Goal: Navigation & Orientation: Go to known website

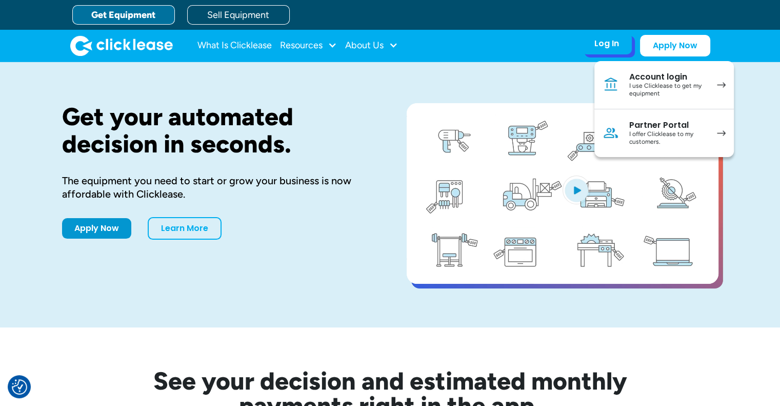
click at [716, 75] on link "Account login I use Clicklease to get my equipment" at bounding box center [665, 85] width 140 height 48
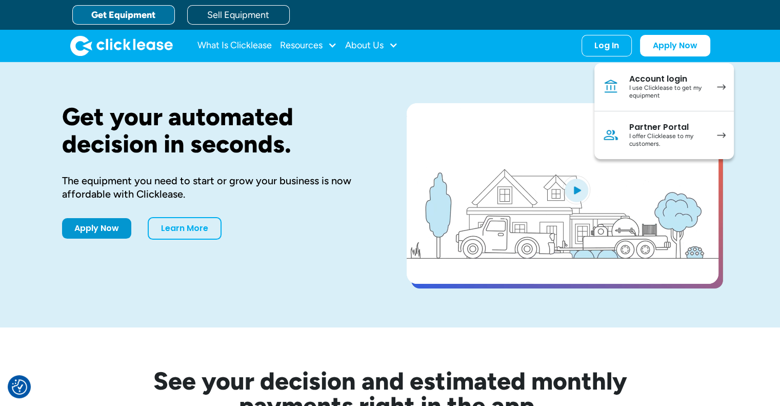
drag, startPoint x: 611, startPoint y: 43, endPoint x: 560, endPoint y: 68, distance: 56.4
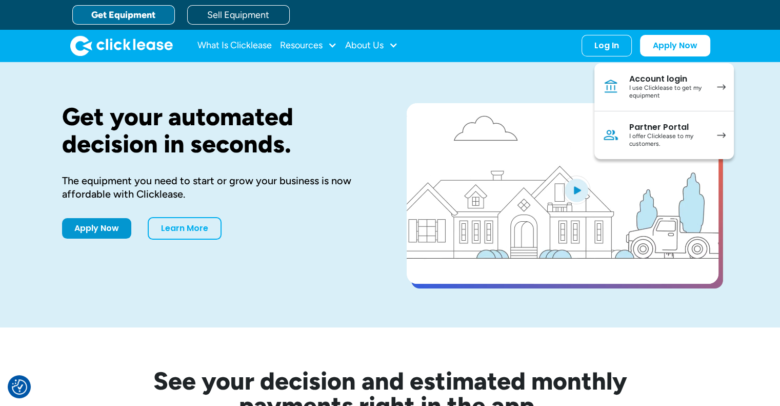
click at [560, 68] on div "Get your automated decision in seconds. The equipment you need to start or grow…" at bounding box center [390, 194] width 657 height 265
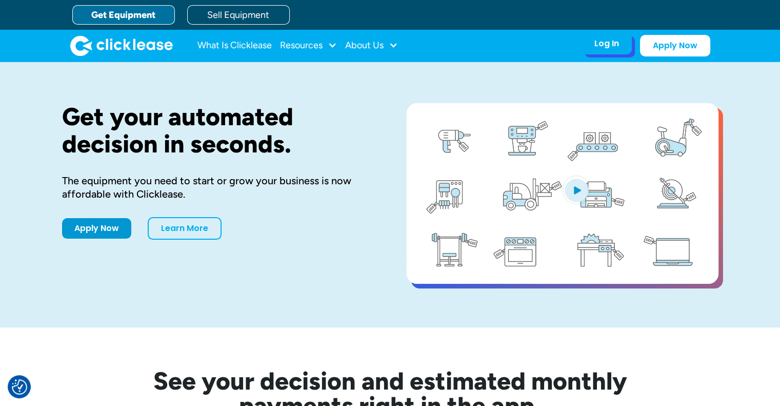
click at [599, 43] on div "Log In" at bounding box center [607, 43] width 25 height 10
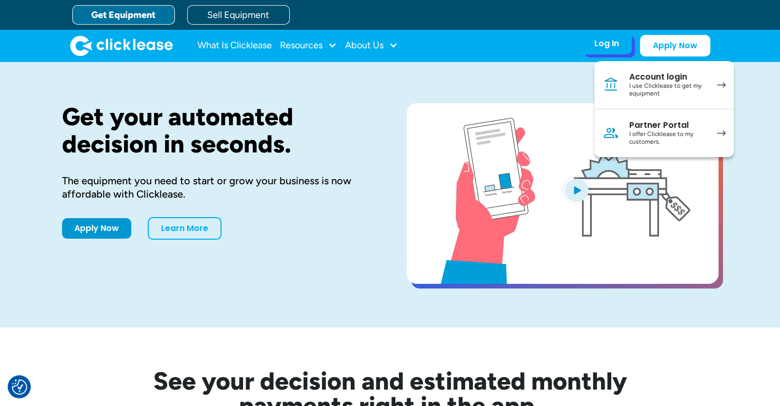
click at [673, 131] on div "I offer Clicklease to my customers." at bounding box center [667, 138] width 77 height 16
